Goal: Use online tool/utility: Utilize a website feature to perform a specific function

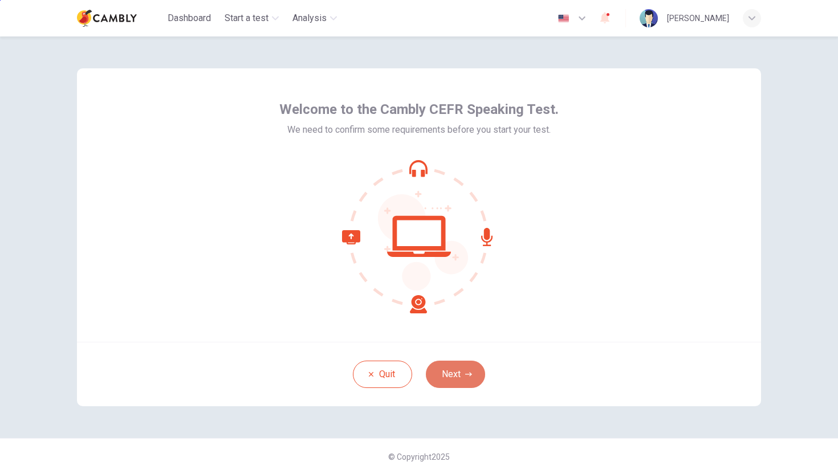
click at [458, 369] on button "Next" at bounding box center [455, 374] width 59 height 27
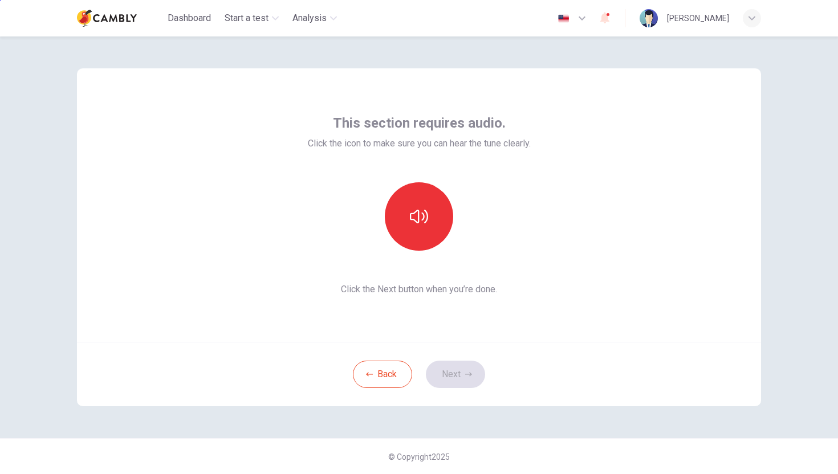
drag, startPoint x: 447, startPoint y: 341, endPoint x: 439, endPoint y: 285, distance: 56.5
click at [447, 324] on div "This section requires audio. Click the icon to make sure you can hear the tune …" at bounding box center [419, 205] width 684 height 274
click at [497, 250] on div at bounding box center [419, 216] width 223 height 68
click at [424, 210] on icon "button" at bounding box center [419, 217] width 18 height 18
click at [459, 373] on button "Next" at bounding box center [455, 374] width 59 height 27
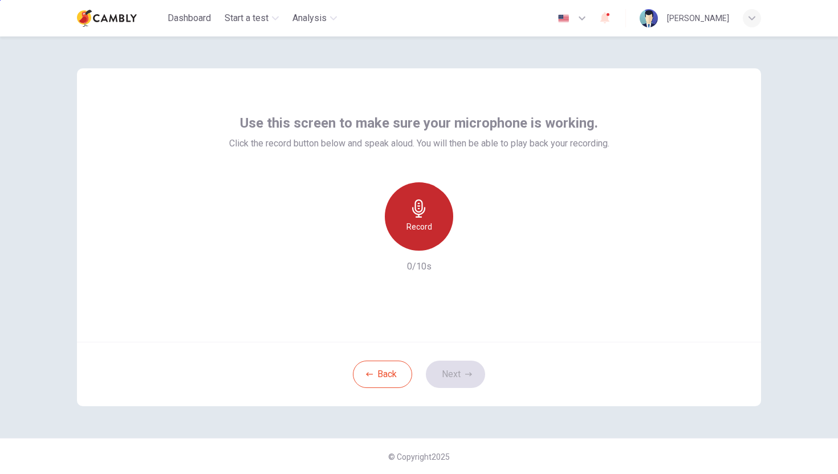
click at [417, 207] on icon "button" at bounding box center [419, 209] width 18 height 18
click at [421, 216] on icon "button" at bounding box center [419, 209] width 18 height 18
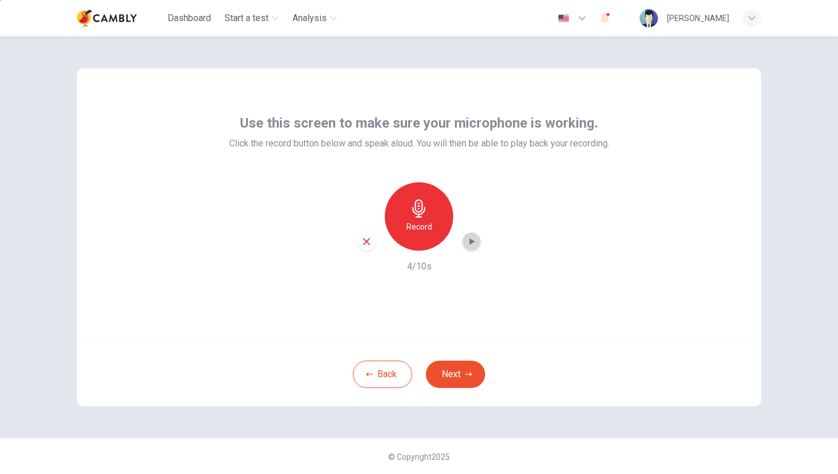
click at [472, 243] on icon "button" at bounding box center [471, 241] width 11 height 11
click at [429, 221] on div "Record" at bounding box center [419, 216] width 68 height 68
click at [421, 219] on div "Stop" at bounding box center [419, 216] width 68 height 68
click at [470, 246] on icon "button" at bounding box center [471, 241] width 11 height 11
click at [364, 238] on icon "button" at bounding box center [366, 242] width 10 height 10
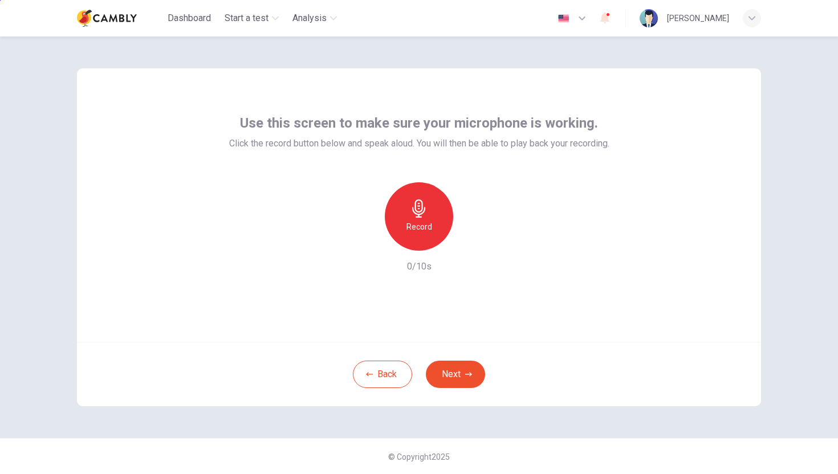
click at [420, 201] on icon "button" at bounding box center [419, 209] width 18 height 18
click at [417, 203] on icon "button" at bounding box center [419, 209] width 18 height 18
click at [466, 239] on icon "button" at bounding box center [471, 241] width 11 height 11
click at [449, 372] on button "Next" at bounding box center [455, 374] width 59 height 27
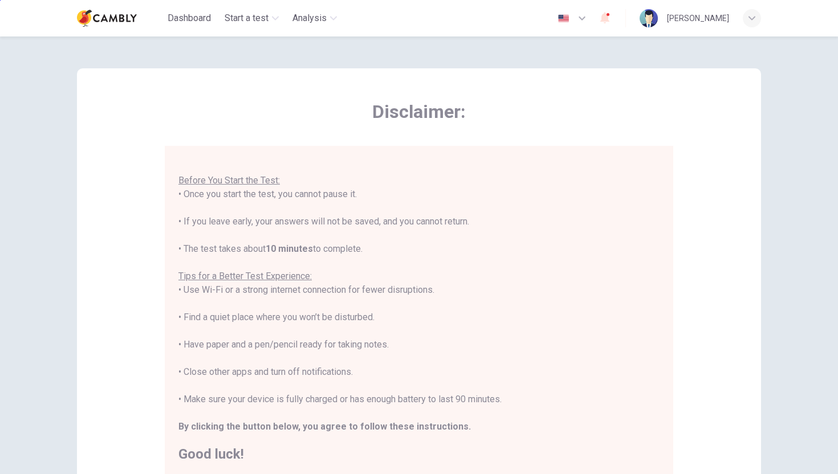
scroll to position [160, 0]
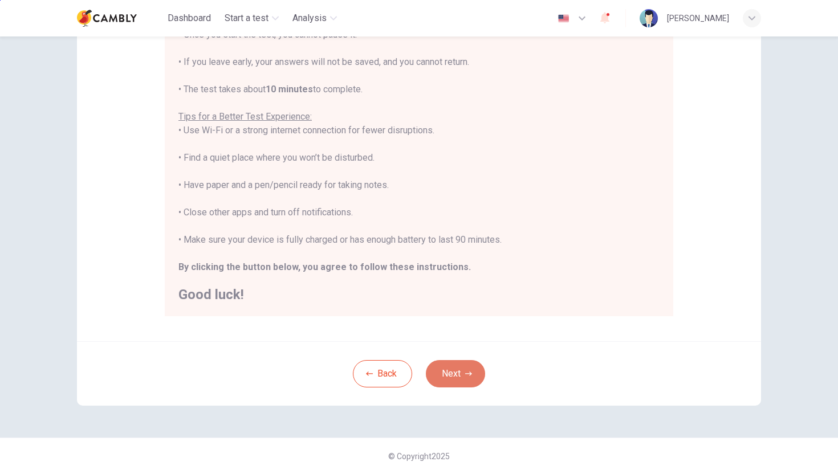
click at [447, 371] on button "Next" at bounding box center [455, 373] width 59 height 27
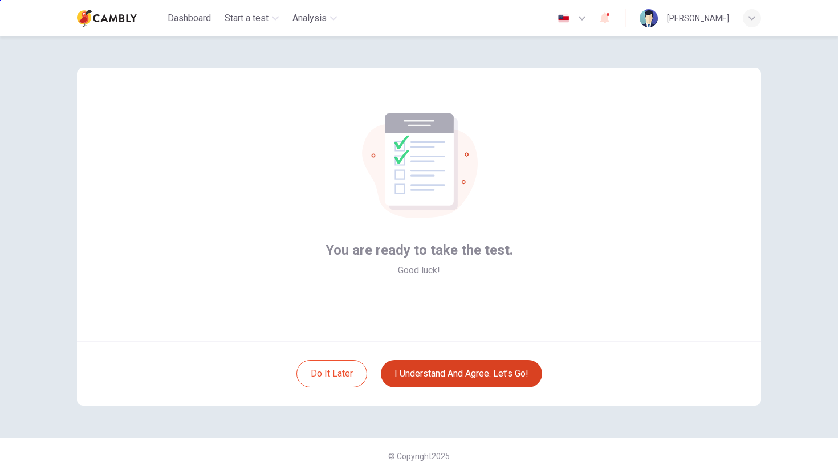
scroll to position [1, 0]
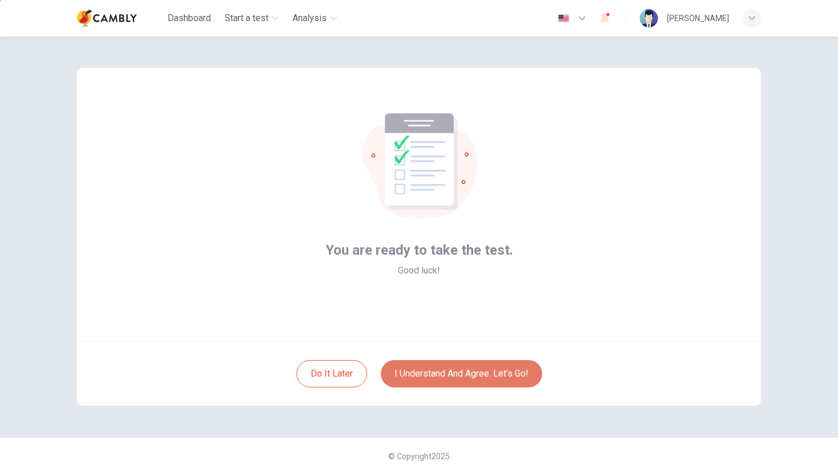
click at [427, 372] on button "I understand and agree. Let’s go!" at bounding box center [461, 373] width 161 height 27
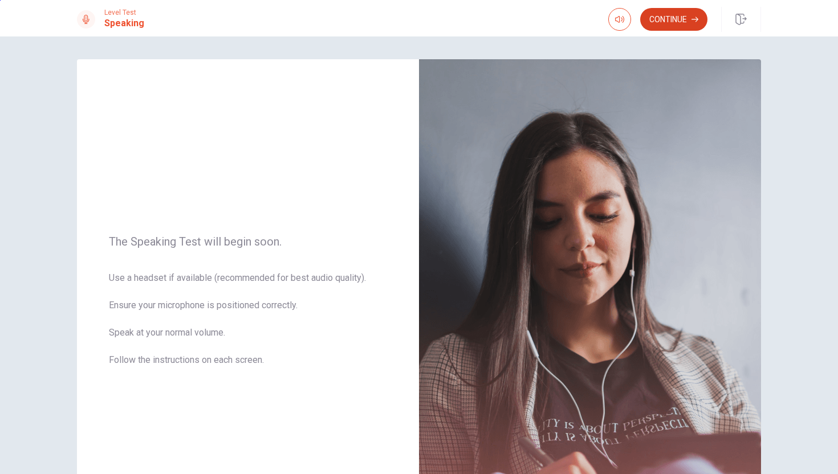
click at [668, 19] on button "Continue" at bounding box center [673, 19] width 67 height 23
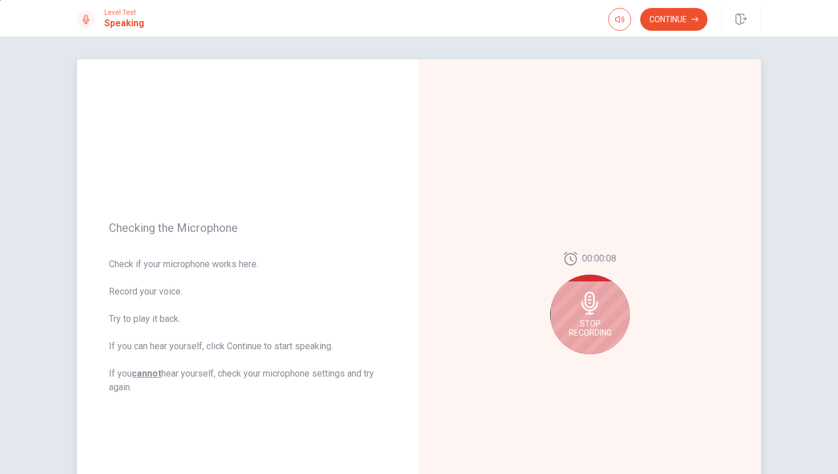
click at [601, 303] on div "Stop Recording" at bounding box center [590, 315] width 80 height 80
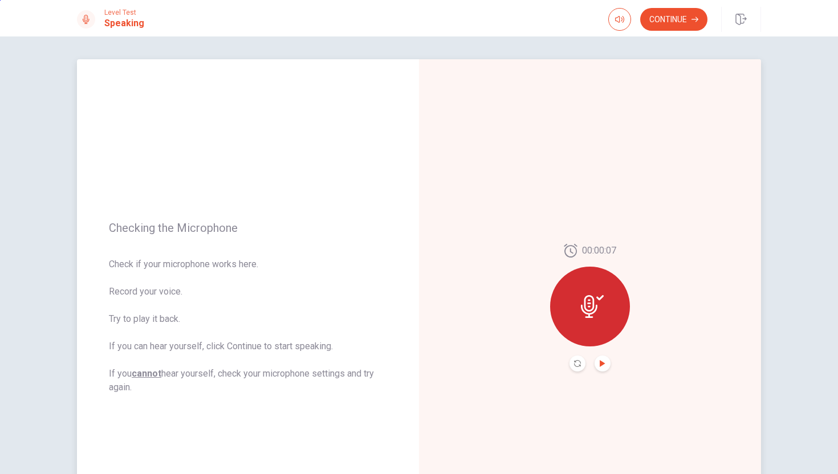
click at [600, 363] on icon "Play Audio" at bounding box center [602, 363] width 5 height 7
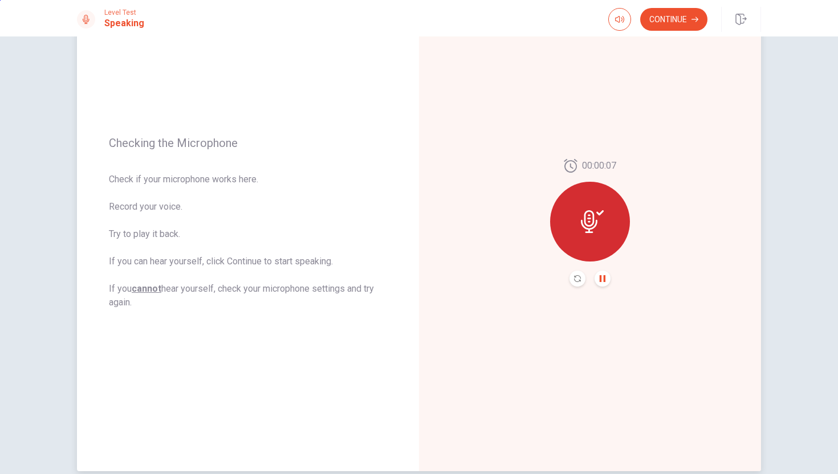
scroll to position [84, 0]
click at [589, 218] on icon at bounding box center [592, 222] width 23 height 23
click at [667, 13] on button "Continue" at bounding box center [673, 19] width 67 height 23
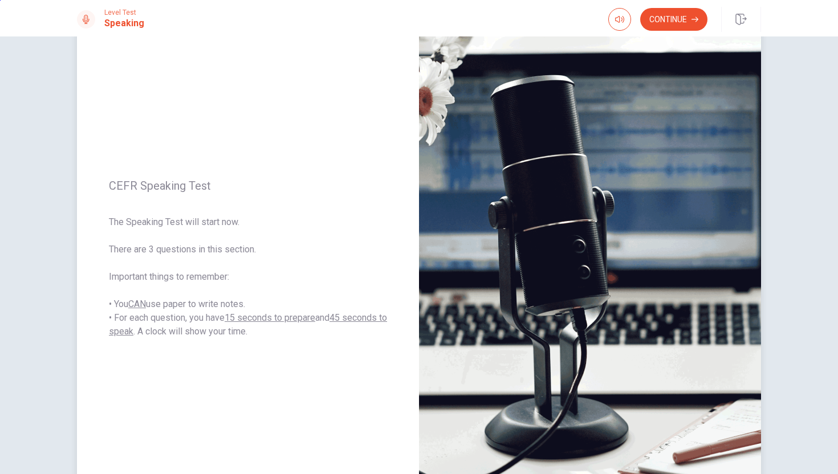
scroll to position [29, 0]
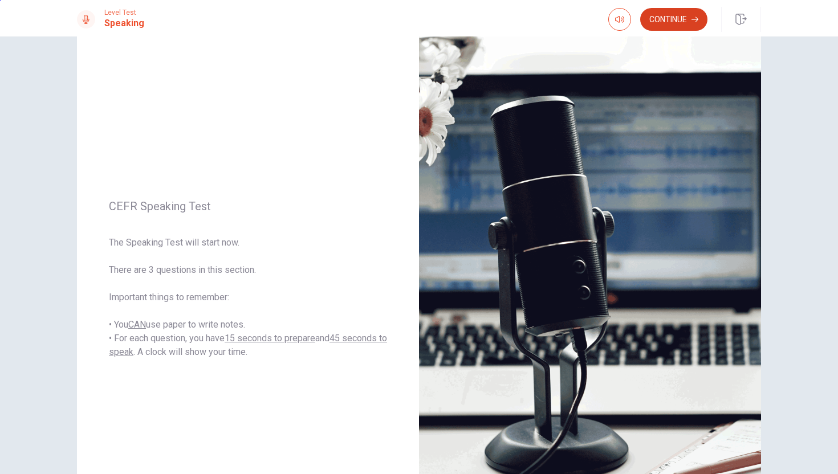
click at [676, 19] on button "Continue" at bounding box center [673, 19] width 67 height 23
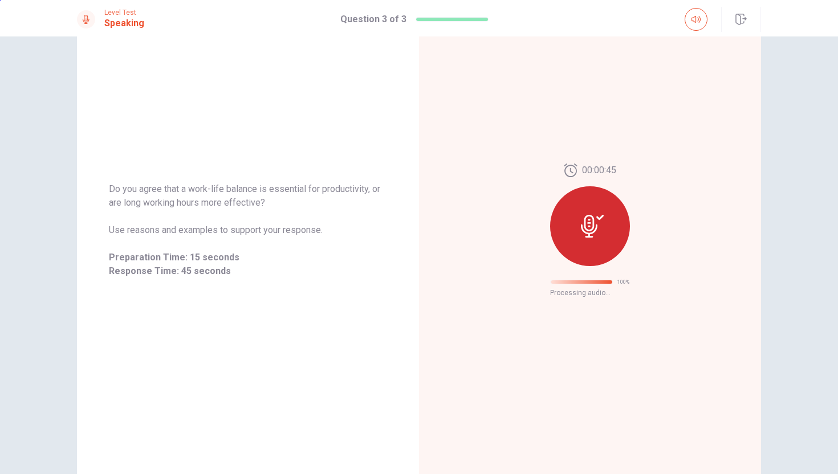
scroll to position [0, 0]
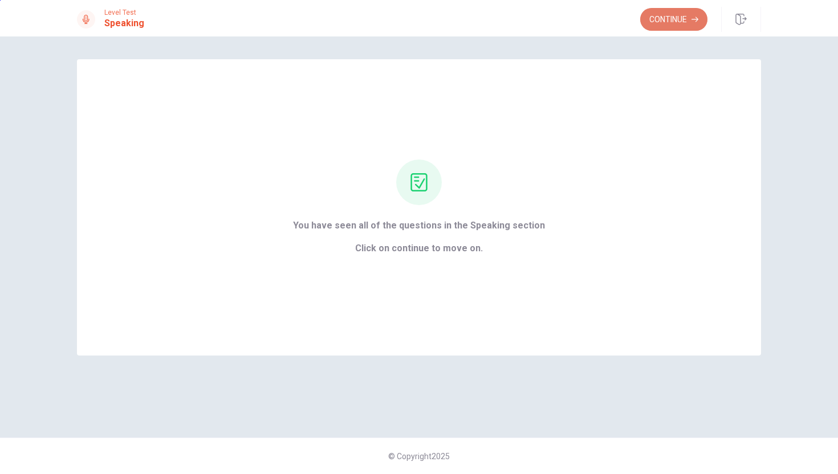
click at [658, 22] on button "Continue" at bounding box center [673, 19] width 67 height 23
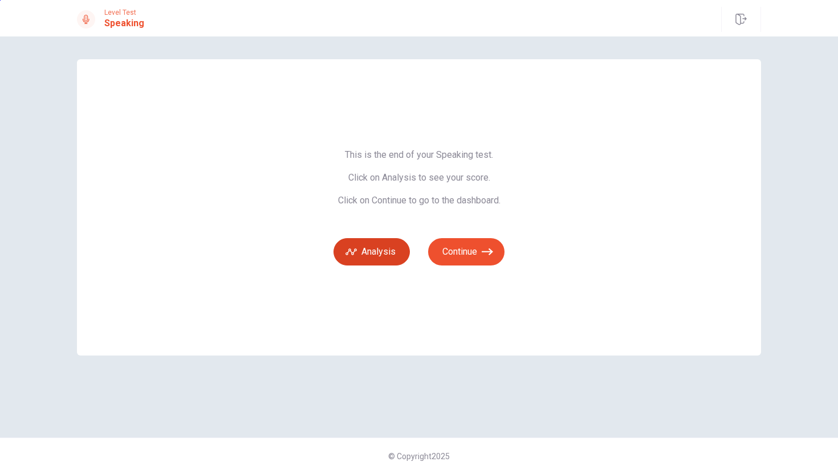
click at [384, 249] on button "Analysis" at bounding box center [371, 251] width 76 height 27
